Goal: Task Accomplishment & Management: Manage account settings

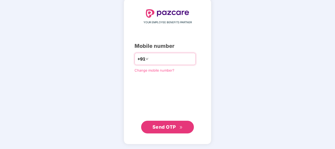
type input "**********"
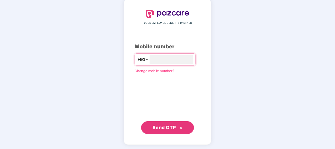
click at [152, 125] on span "Send OTP" at bounding box center [163, 128] width 23 height 6
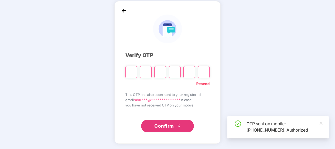
scroll to position [23, 0]
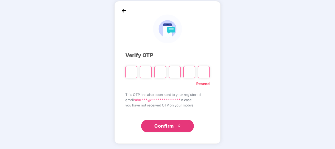
type input "*"
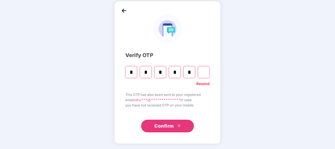
type input "*"
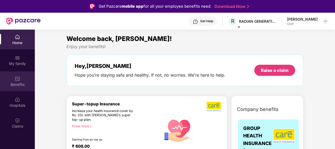
click at [23, 79] on div "Benefits" at bounding box center [17, 81] width 35 height 20
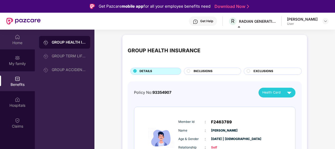
click at [22, 39] on div "Home" at bounding box center [17, 40] width 35 height 20
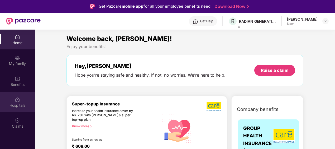
click at [13, 97] on div "Hospitals" at bounding box center [17, 102] width 35 height 20
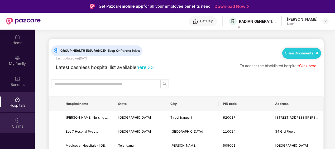
click at [14, 117] on div "Claims" at bounding box center [17, 123] width 35 height 20
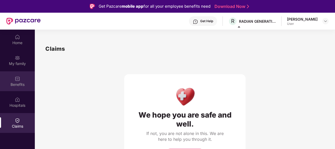
click at [17, 85] on div "Benefits" at bounding box center [17, 84] width 35 height 5
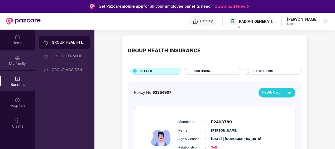
click at [19, 65] on div "My family" at bounding box center [17, 63] width 35 height 5
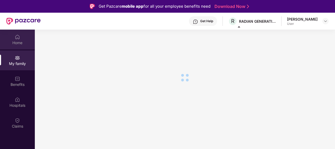
click at [17, 46] on div "Home" at bounding box center [17, 40] width 35 height 20
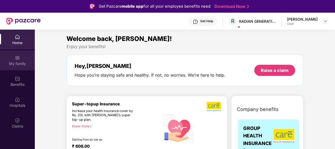
click at [14, 60] on div "My family" at bounding box center [17, 60] width 35 height 20
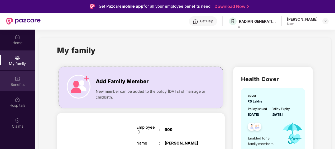
click at [14, 78] on div "Benefits" at bounding box center [17, 81] width 35 height 20
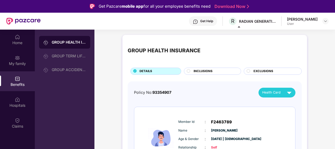
click at [215, 70] on div "INCLUSIONS" at bounding box center [214, 72] width 47 height 6
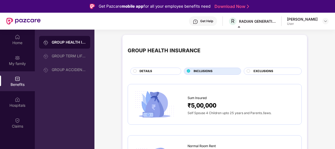
click at [158, 71] on div "DETAILS" at bounding box center [157, 72] width 41 height 6
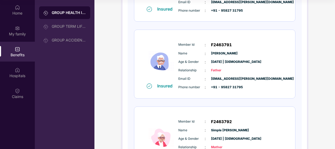
scroll to position [182, 0]
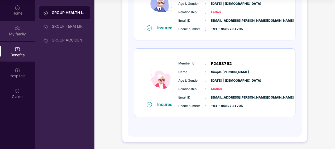
click at [17, 34] on div "My family" at bounding box center [17, 33] width 35 height 5
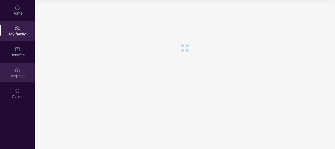
click at [18, 82] on div "Hospitals" at bounding box center [17, 73] width 35 height 20
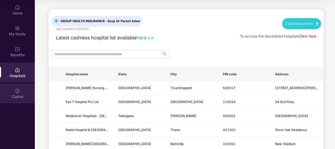
click at [16, 98] on div "Claims" at bounding box center [17, 96] width 35 height 5
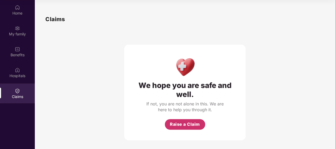
click at [167, 120] on button "Raise a Claim" at bounding box center [185, 124] width 40 height 11
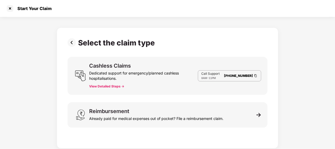
scroll to position [13, 0]
click at [112, 86] on button "View Detailed Steps ->" at bounding box center [106, 86] width 35 height 4
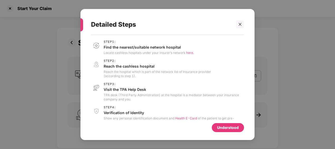
scroll to position [30, 0]
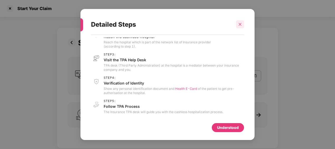
click at [241, 24] on icon "close" at bounding box center [240, 24] width 4 height 4
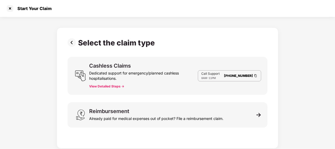
click at [70, 46] on img at bounding box center [73, 42] width 11 height 8
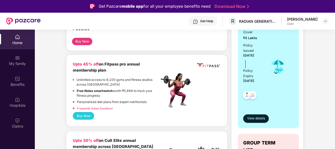
scroll to position [118, 0]
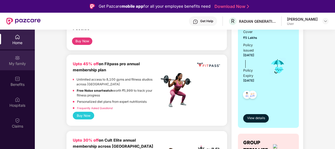
click at [20, 64] on div "My family" at bounding box center [17, 63] width 35 height 5
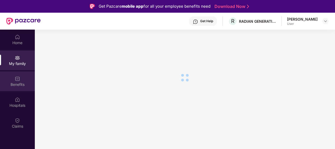
click at [18, 80] on img at bounding box center [17, 78] width 5 height 5
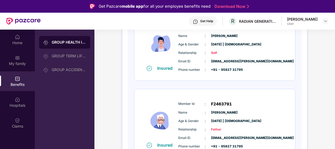
scroll to position [85, 0]
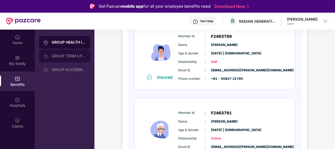
click at [59, 58] on div "GROUP TERM LIFE INSURANCE" at bounding box center [64, 56] width 51 height 13
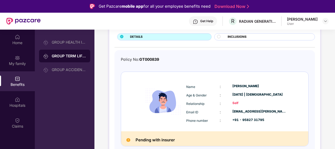
scroll to position [30, 0]
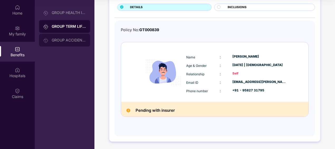
click at [72, 39] on div "GROUP ACCIDENTAL INSURANCE" at bounding box center [69, 40] width 34 height 4
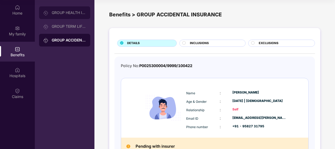
click at [77, 9] on div "GROUP HEALTH INSURANCE" at bounding box center [64, 12] width 51 height 13
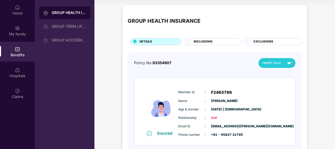
click at [199, 43] on span "INCLUSIONS" at bounding box center [203, 41] width 19 height 5
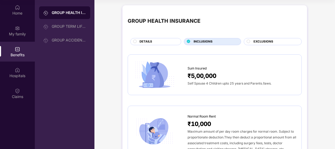
click at [250, 42] on div at bounding box center [249, 42] width 4 height 5
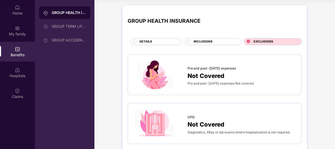
click at [161, 40] on div "DETAILS" at bounding box center [157, 42] width 41 height 6
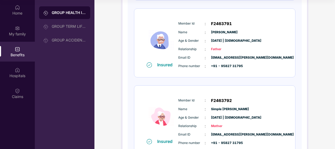
scroll to position [182, 0]
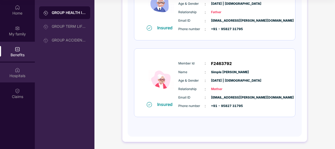
click at [14, 72] on div "Hospitals" at bounding box center [17, 73] width 35 height 20
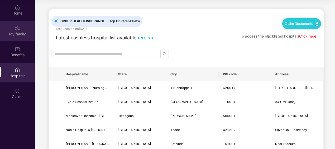
click at [15, 34] on div "My family" at bounding box center [17, 33] width 35 height 5
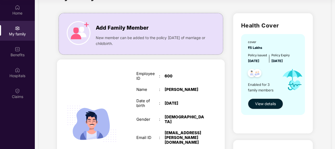
scroll to position [23, 0]
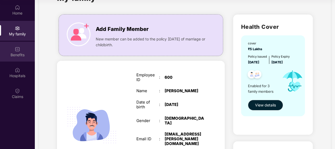
click at [17, 46] on div at bounding box center [17, 48] width 5 height 5
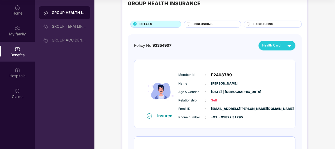
scroll to position [19, 0]
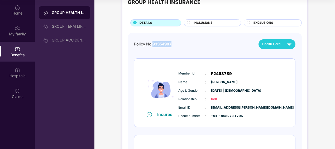
drag, startPoint x: 153, startPoint y: 44, endPoint x: 179, endPoint y: 46, distance: 26.2
click at [179, 46] on div "Policy No: 93354907 Health Card" at bounding box center [214, 44] width 161 height 10
drag, startPoint x: 179, startPoint y: 46, endPoint x: 173, endPoint y: 48, distance: 6.8
click at [173, 48] on div "Policy No: 93354907 Health Card" at bounding box center [214, 44] width 161 height 10
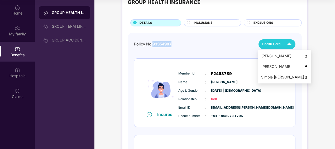
click at [304, 65] on img at bounding box center [306, 67] width 4 height 4
click at [287, 43] on img at bounding box center [289, 44] width 9 height 9
click at [304, 76] on img at bounding box center [306, 77] width 4 height 4
click at [287, 42] on img at bounding box center [289, 44] width 9 height 9
click at [304, 57] on img at bounding box center [306, 56] width 4 height 4
